Goal: Find specific page/section: Find specific page/section

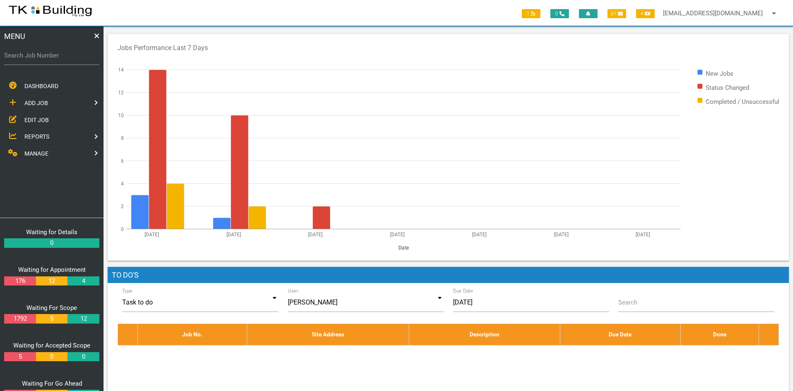
click at [33, 118] on span "EDIT JOB" at bounding box center [36, 119] width 24 height 7
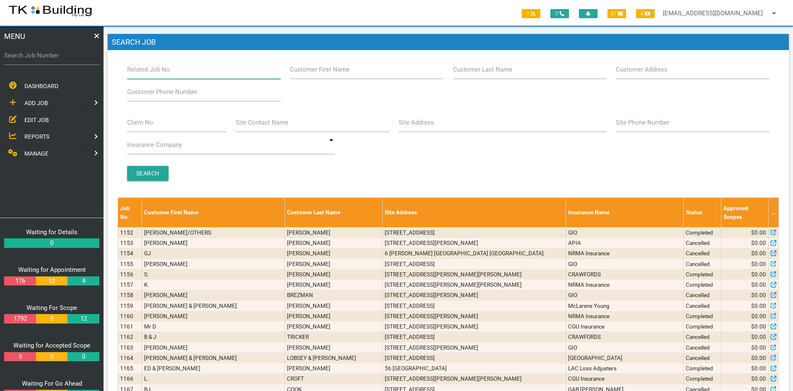
click at [178, 73] on input "Related Job No." at bounding box center [204, 69] width 154 height 19
type input "27764"
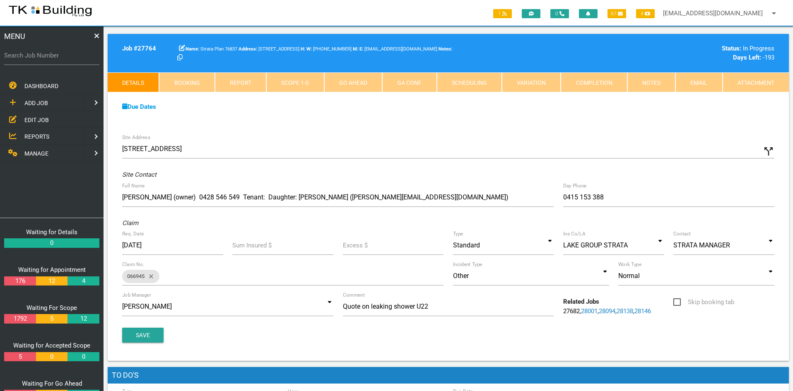
click at [25, 120] on span "EDIT JOB" at bounding box center [36, 119] width 24 height 7
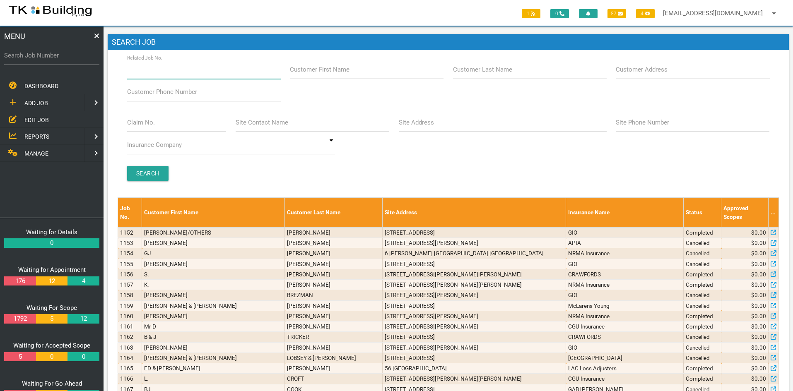
click at [184, 70] on input "Related Job No." at bounding box center [204, 69] width 154 height 19
type input "28102"
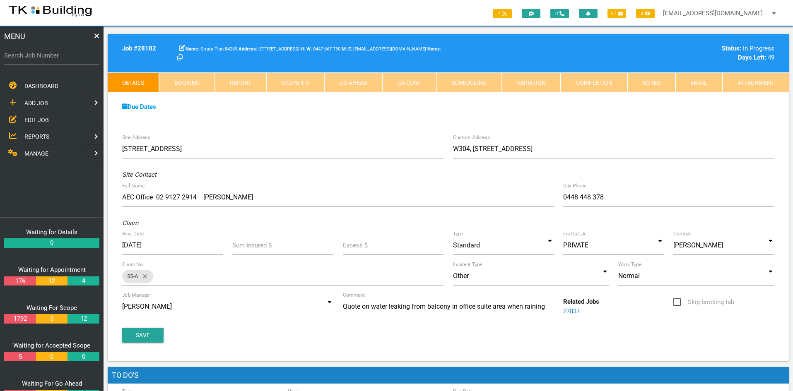
click at [35, 117] on span "EDIT JOB" at bounding box center [36, 119] width 24 height 7
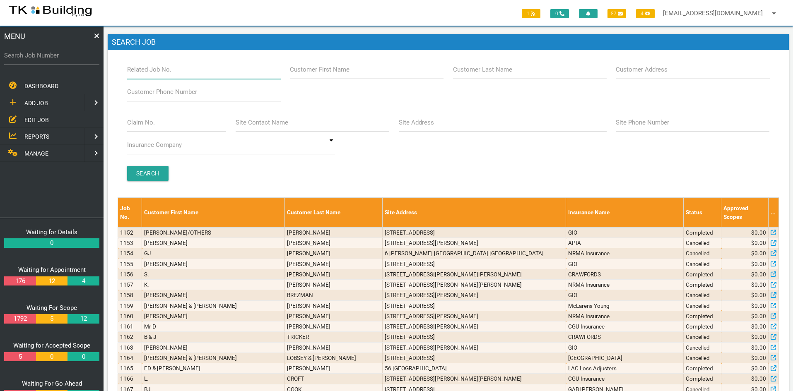
click at [186, 75] on input "Related Job No." at bounding box center [204, 69] width 154 height 19
type input "27822"
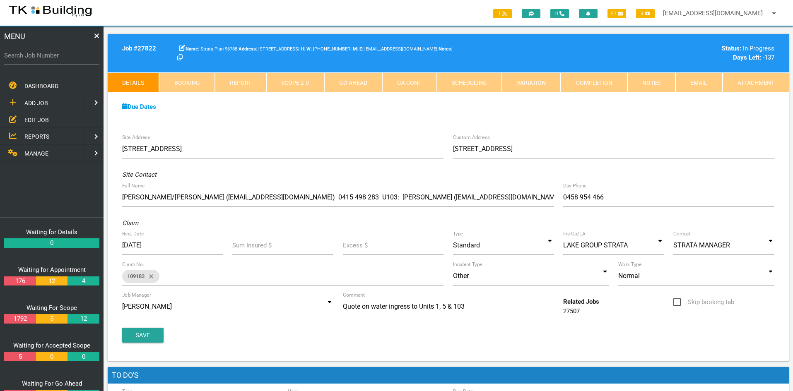
click at [313, 126] on div "Due Dates Waiting for Appointment From [DATE] To [DATE] Waiting For Scope From …" at bounding box center [448, 111] width 681 height 38
drag, startPoint x: 39, startPoint y: 116, endPoint x: 44, endPoint y: 115, distance: 5.1
click at [39, 116] on span "EDIT JOB" at bounding box center [36, 119] width 24 height 7
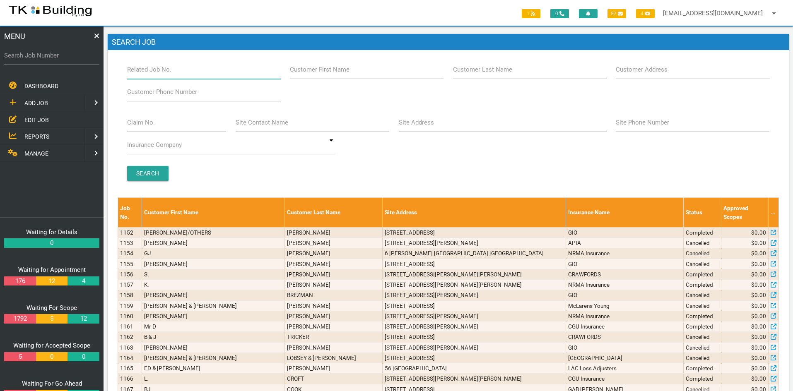
click at [175, 72] on input "Related Job No." at bounding box center [204, 69] width 154 height 19
type input "27312"
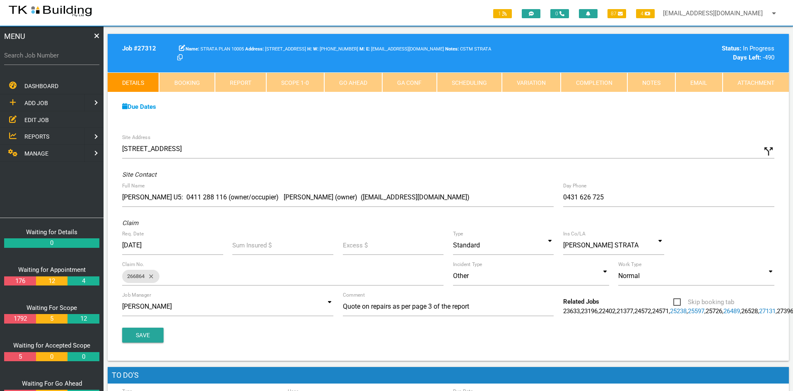
click at [31, 115] on link "EDIT JOB" at bounding box center [51, 119] width 107 height 17
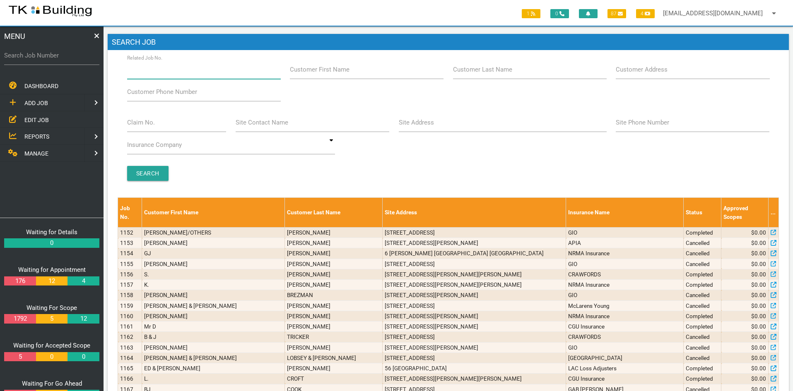
click at [183, 74] on input "Related Job No." at bounding box center [204, 69] width 154 height 19
type input "27837"
